Goal: Find specific page/section: Find specific page/section

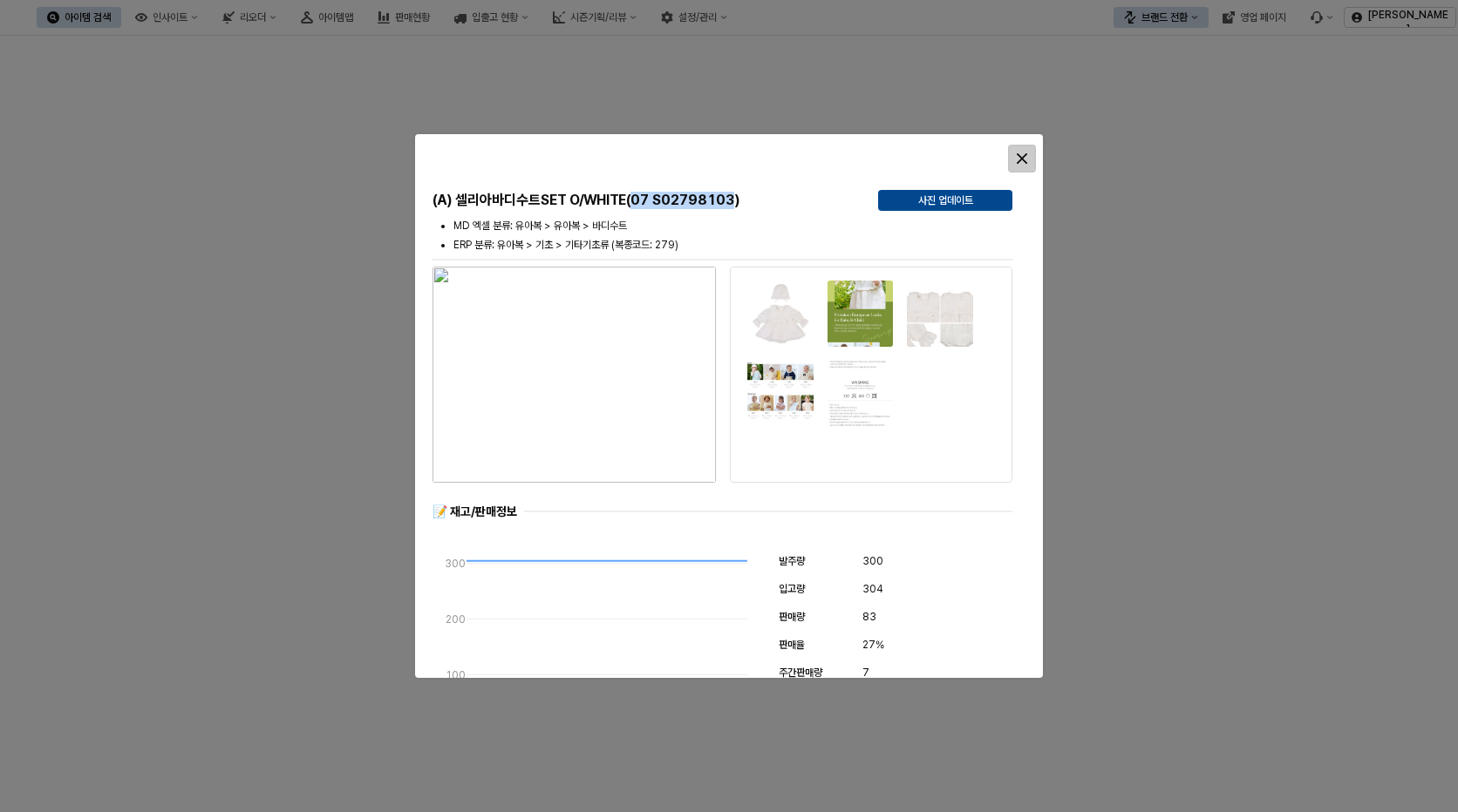
click at [1023, 163] on icon "닫다" at bounding box center [1022, 159] width 11 height 11
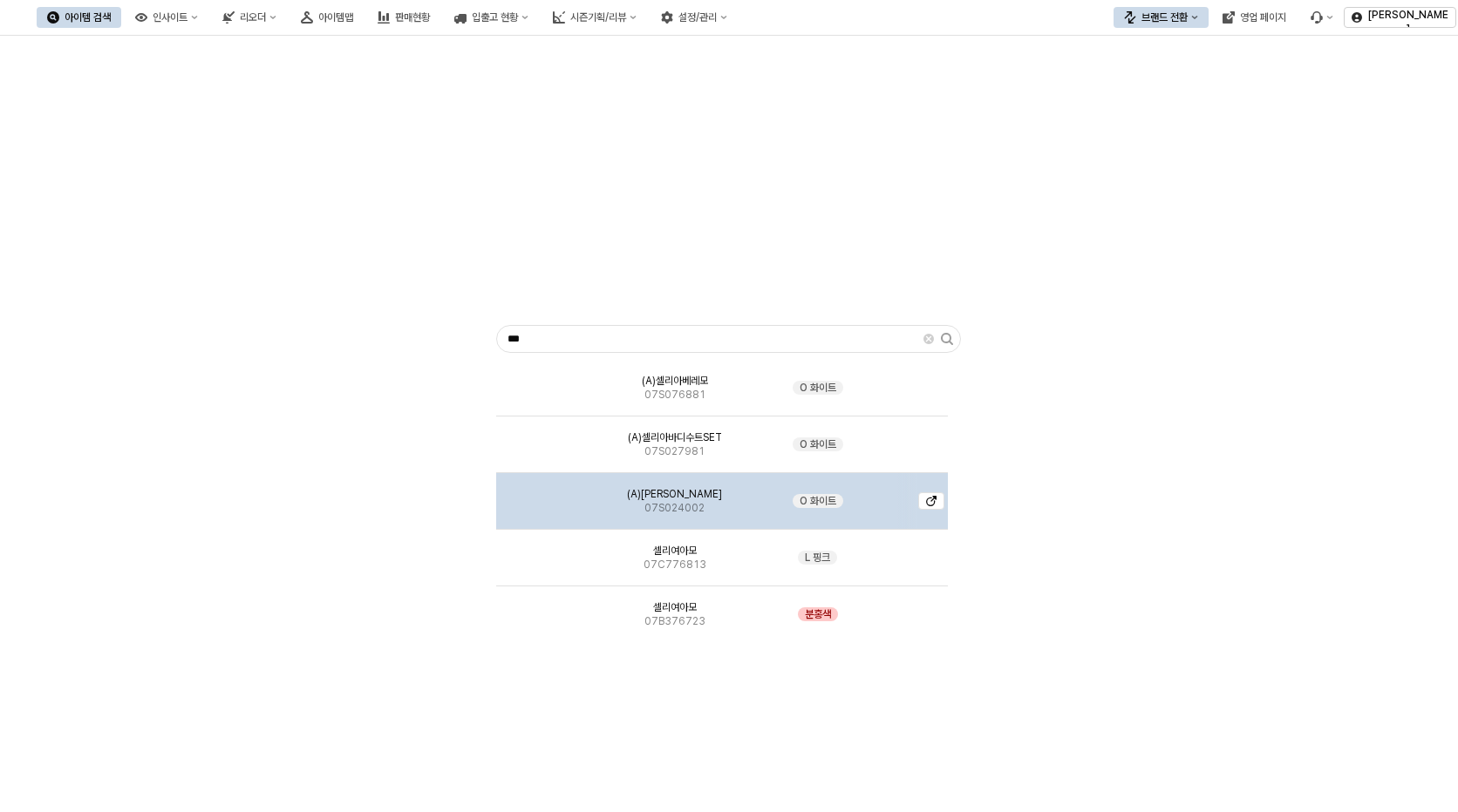
click at [780, 513] on div "O 화이트" at bounding box center [817, 501] width 112 height 57
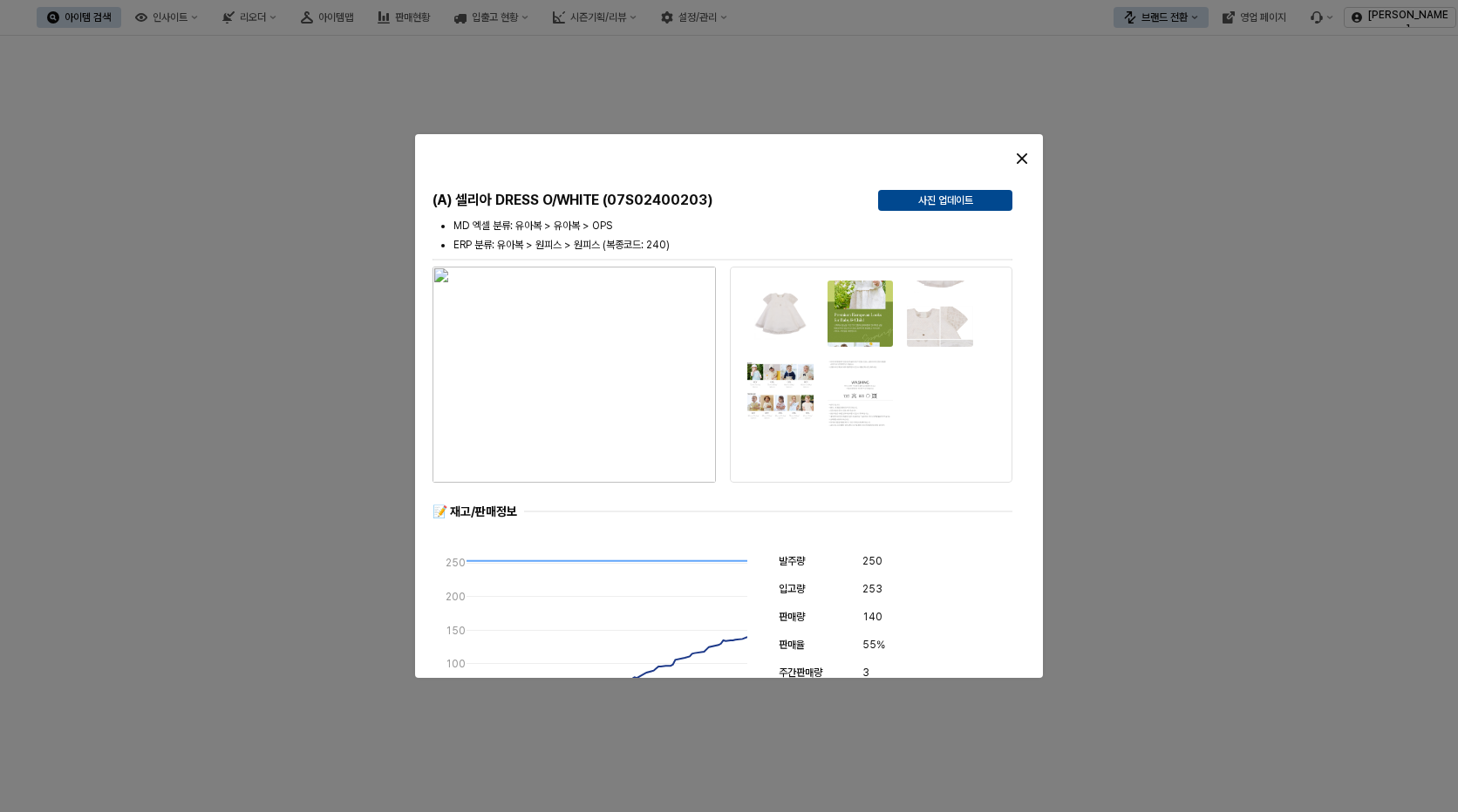
click at [602, 193] on h5 "(A) 셀리아 DRESS O/WHITE (07S02400203)" at bounding box center [648, 200] width 431 height 18
drag, startPoint x: 624, startPoint y: 204, endPoint x: 712, endPoint y: 202, distance: 88.0
click at [712, 202] on h5 "(A) 셀리아 DRESS O/WHITE (07S02400203)" at bounding box center [648, 200] width 431 height 18
copy h5 "07S02400203"
click at [715, 199] on h5 "(A) 셀리아 DRESS O/WHITE (07S02400203)" at bounding box center [648, 200] width 431 height 18
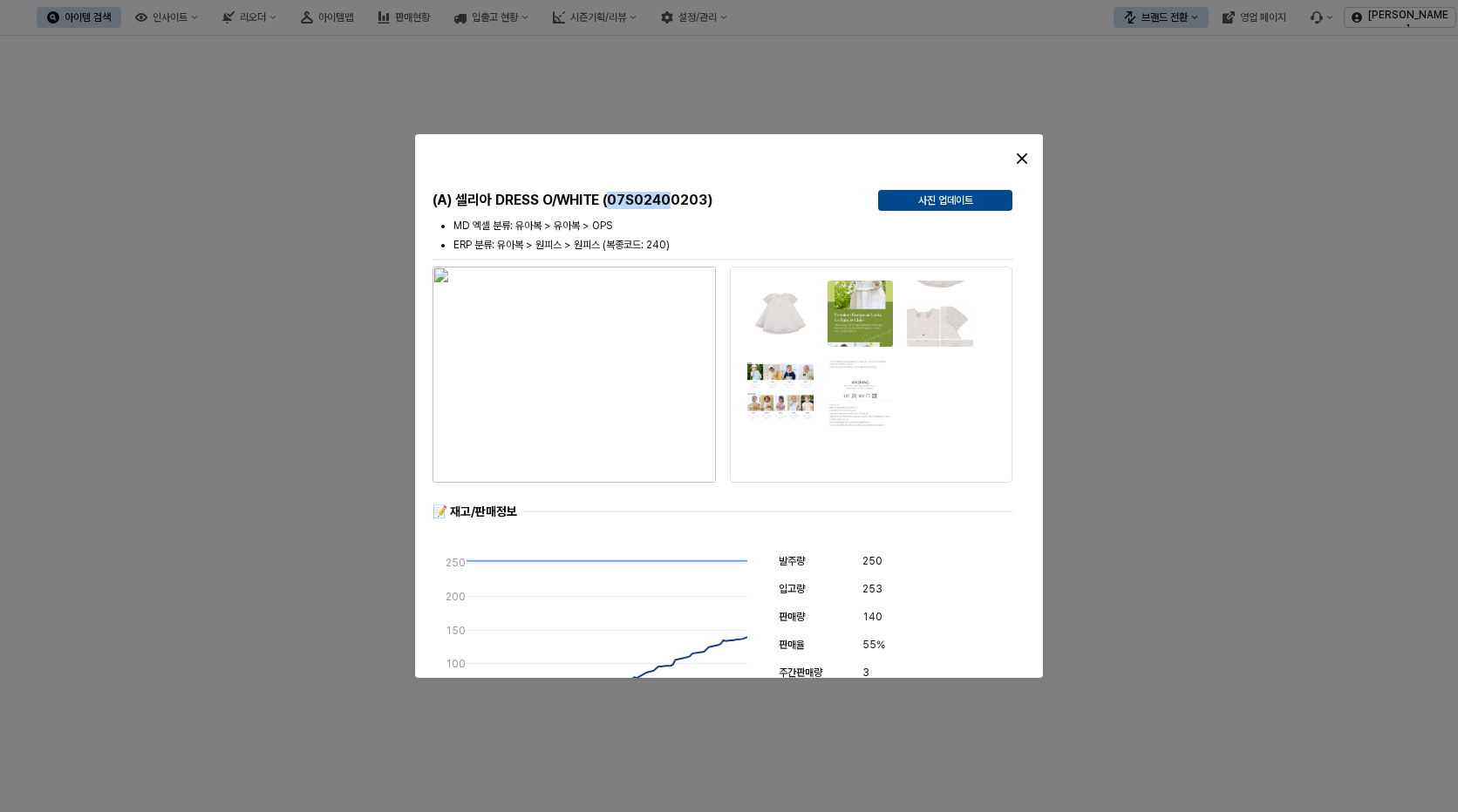
drag, startPoint x: 614, startPoint y: 197, endPoint x: 671, endPoint y: 198, distance: 57.0
click at [671, 198] on h5 "(A) 셀리아 DRESS O/WHITE (07S02400203)" at bounding box center [648, 200] width 431 height 18
copy h5 "07S0240"
click at [1021, 161] on icon "닫다" at bounding box center [1022, 159] width 11 height 11
